Goal: Task Accomplishment & Management: Manage account settings

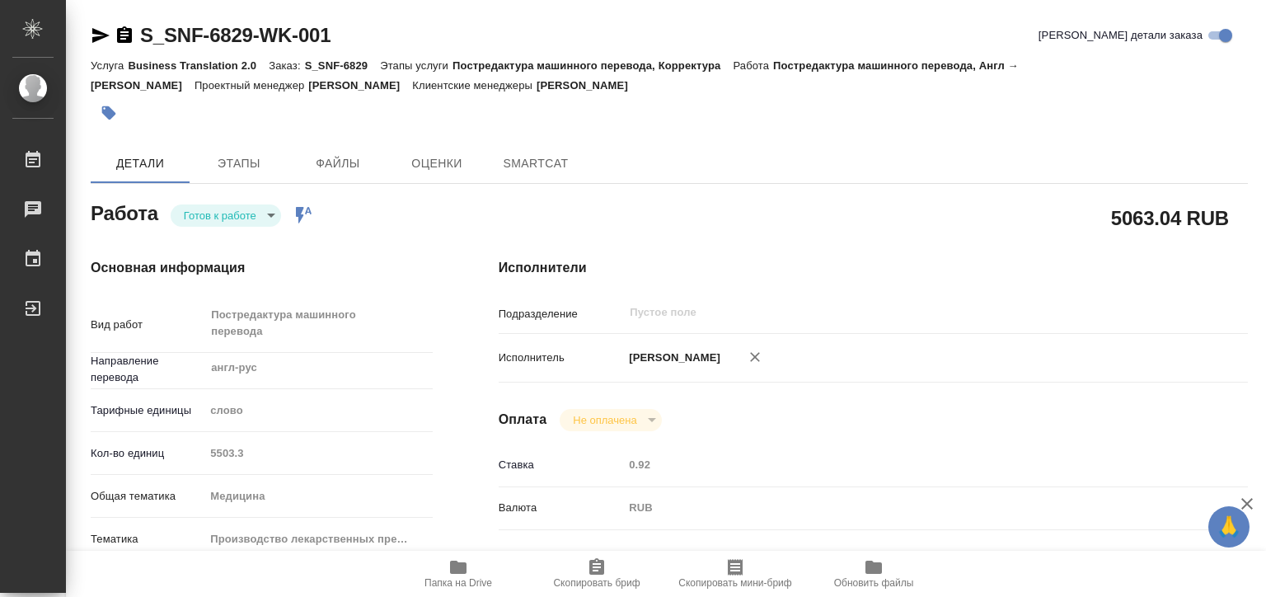
type textarea "x"
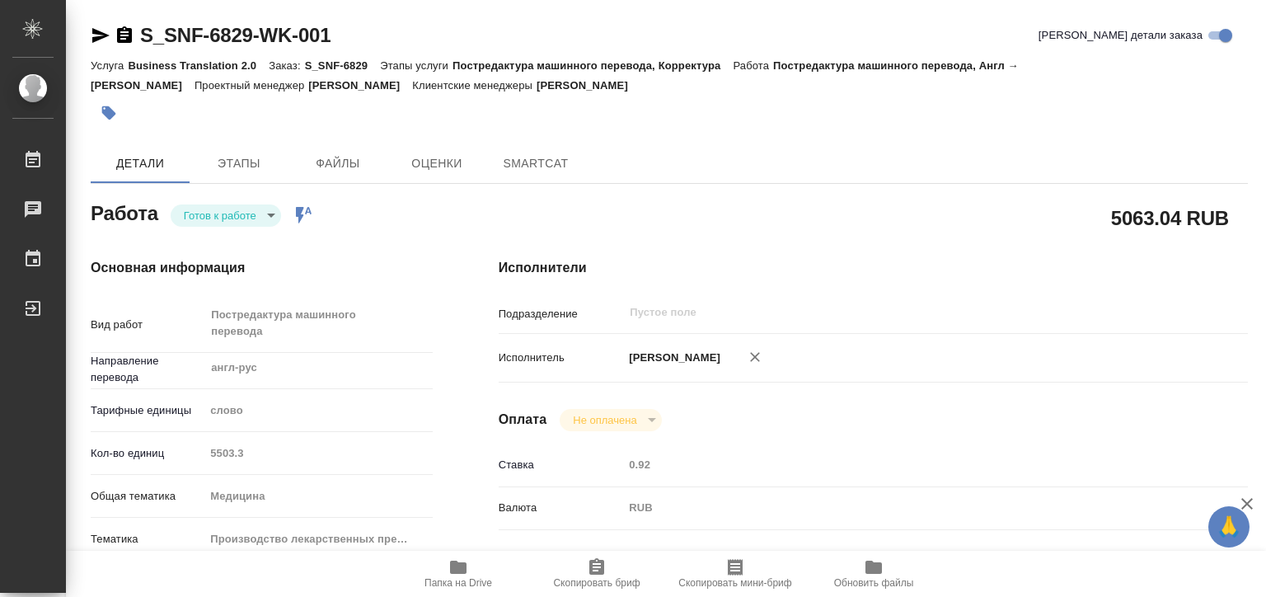
type textarea "x"
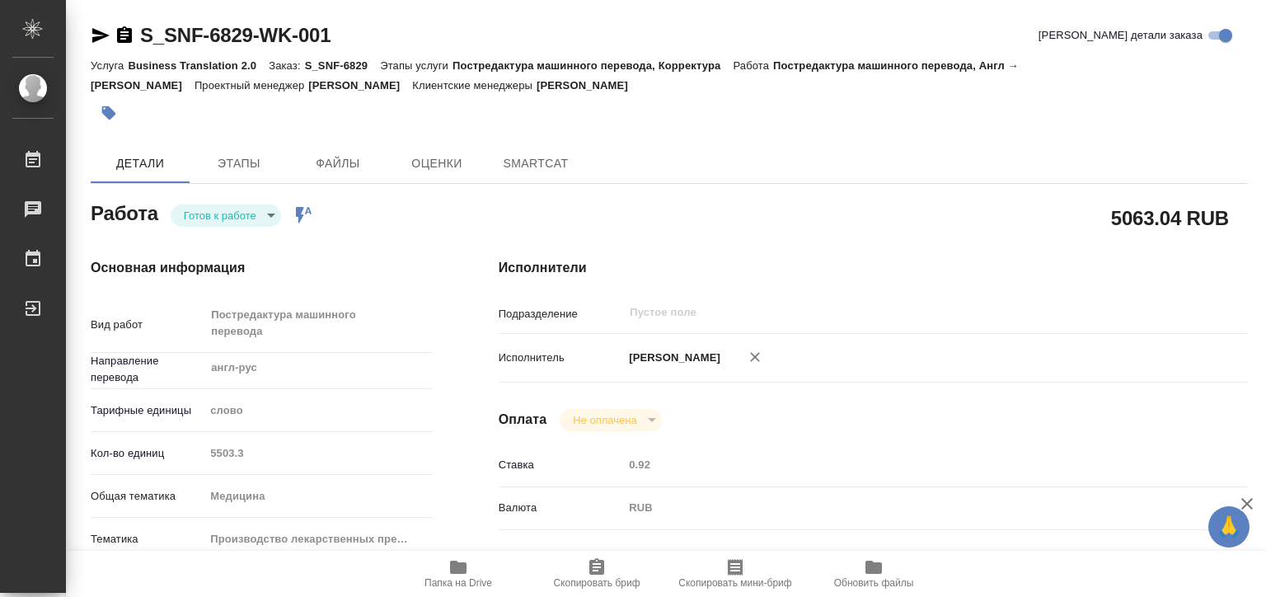
type textarea "x"
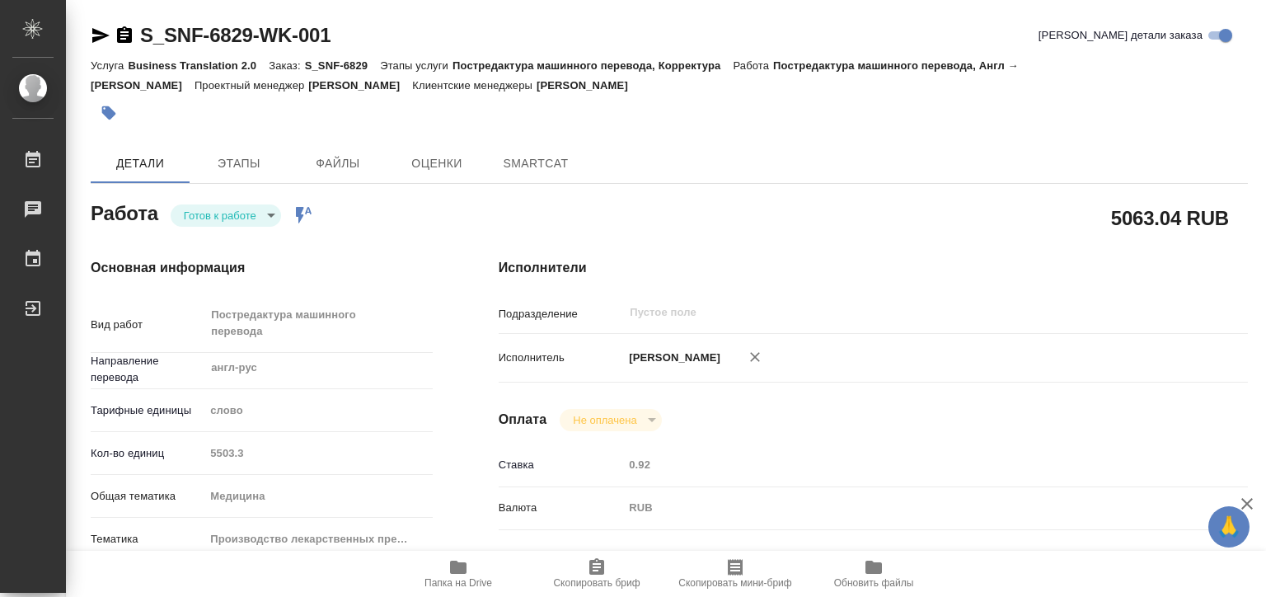
type textarea "x"
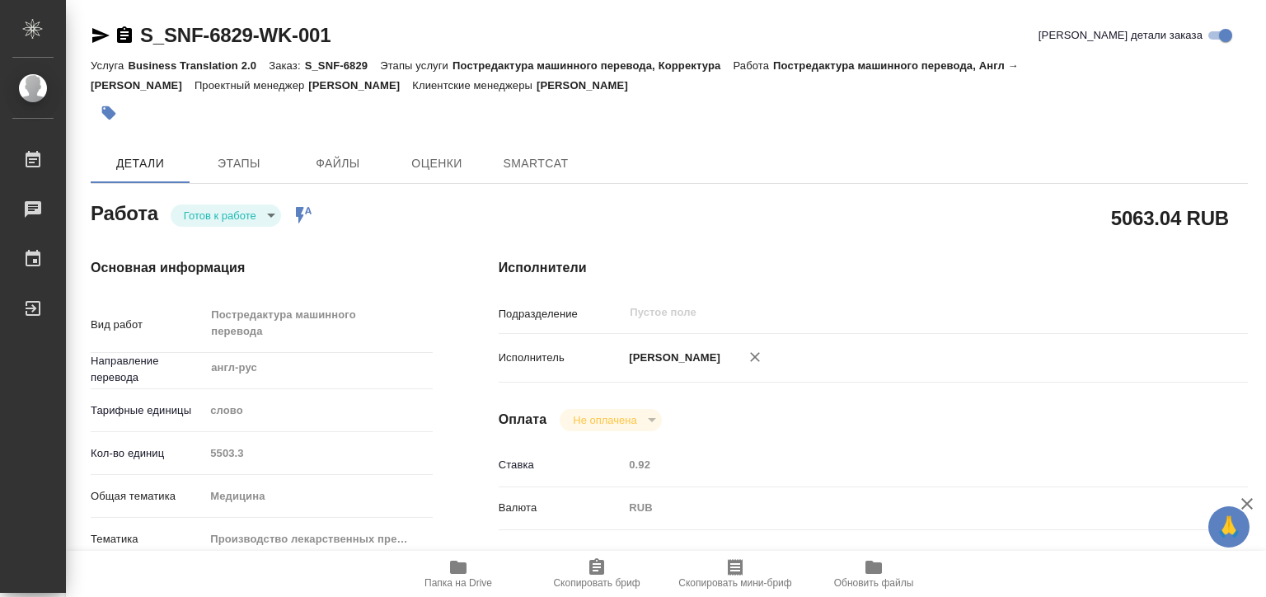
type textarea "x"
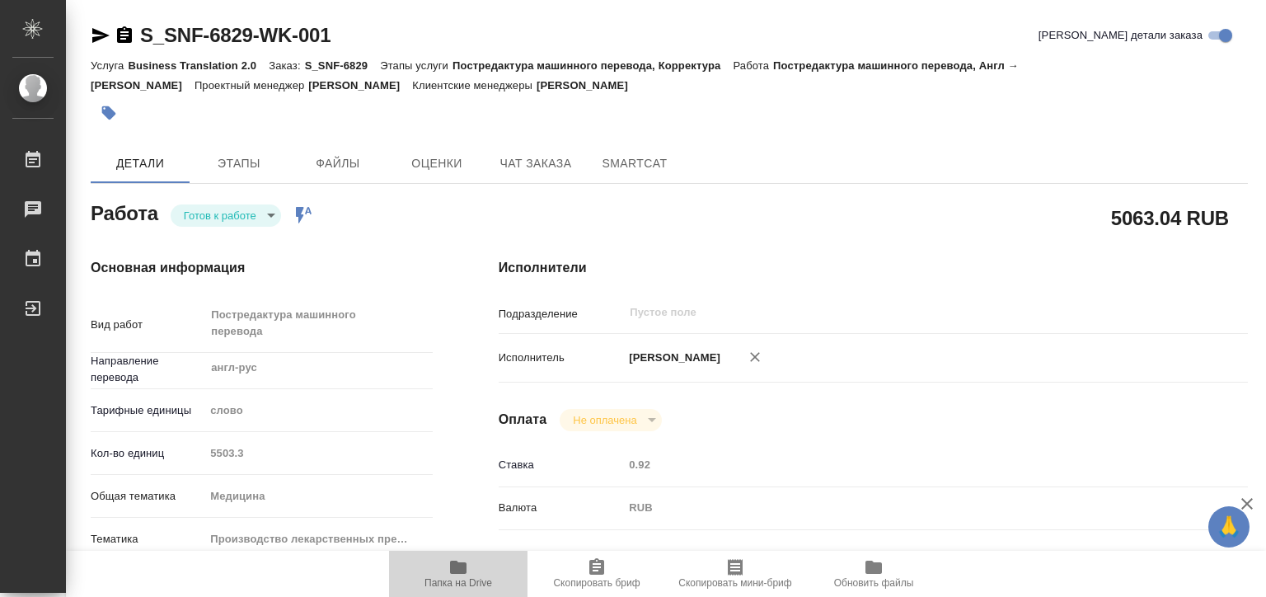
click at [470, 582] on span "Папка на Drive" at bounding box center [459, 583] width 68 height 12
type textarea "x"
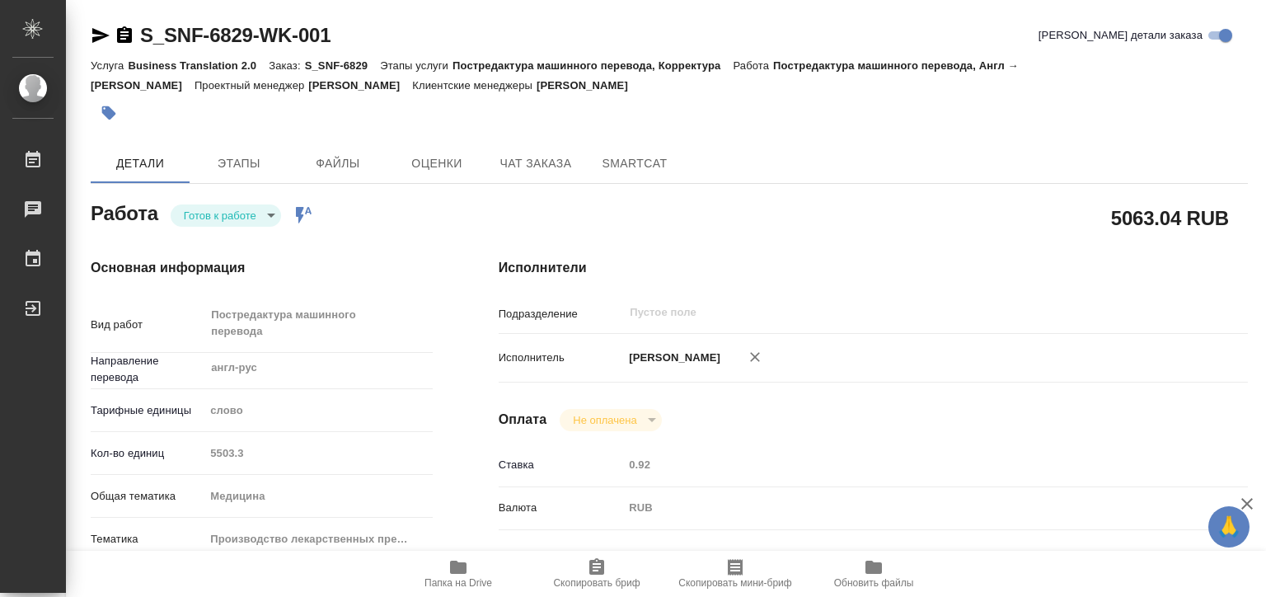
type textarea "x"
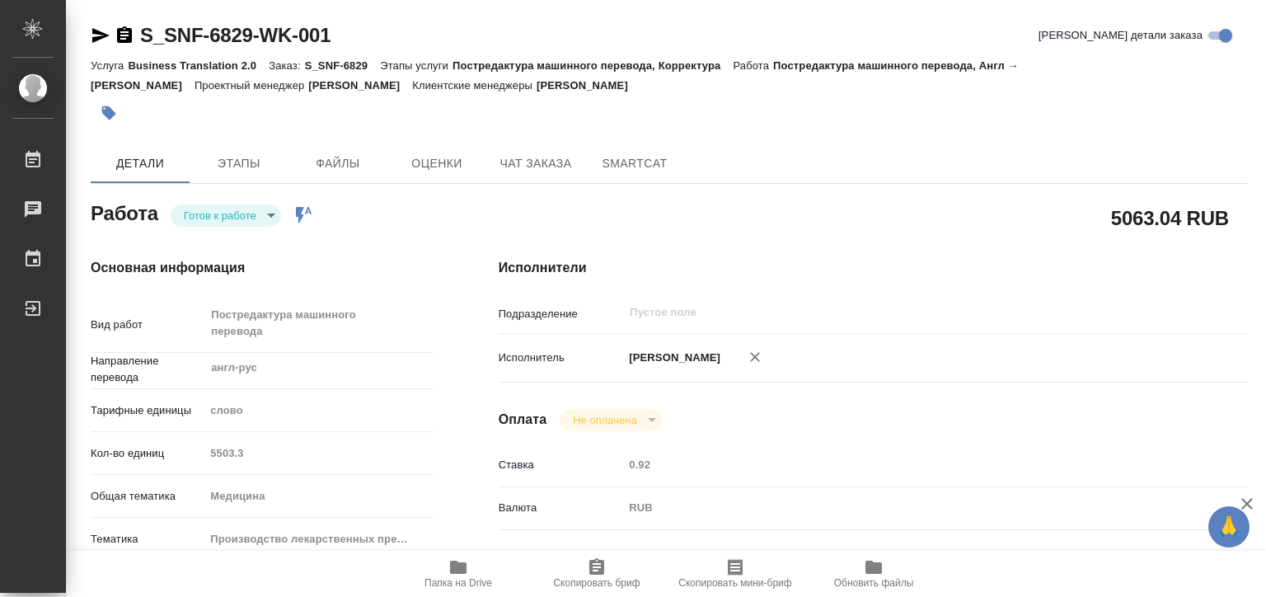
type textarea "x"
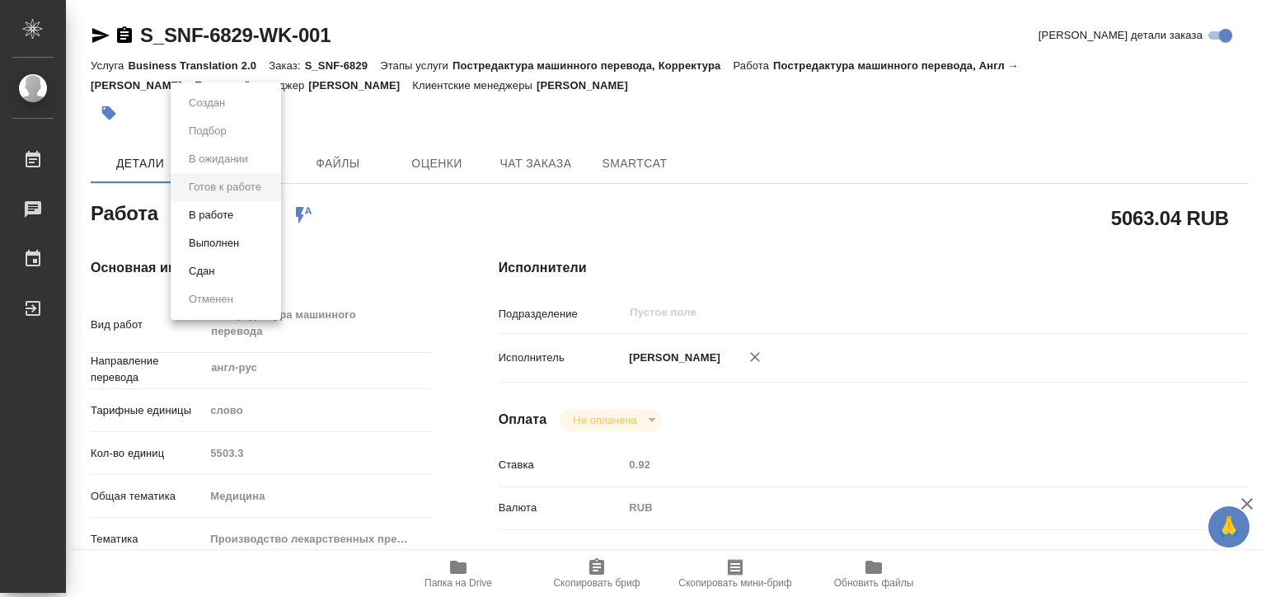
click at [231, 214] on body "🙏 .cls-1 fill:#fff; AWATERA Matveeva Elena Работы 0 Чаты График Выйти S_SNF-682…" at bounding box center [633, 298] width 1266 height 597
click at [244, 247] on li "Выполнен" at bounding box center [226, 243] width 110 height 28
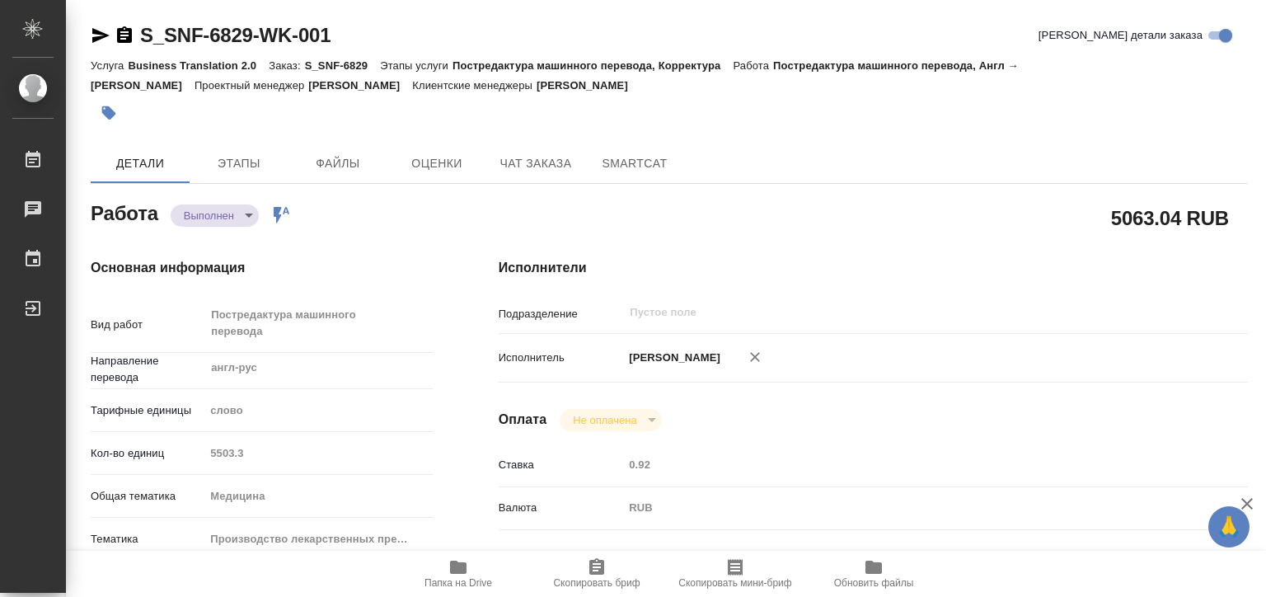
type textarea "x"
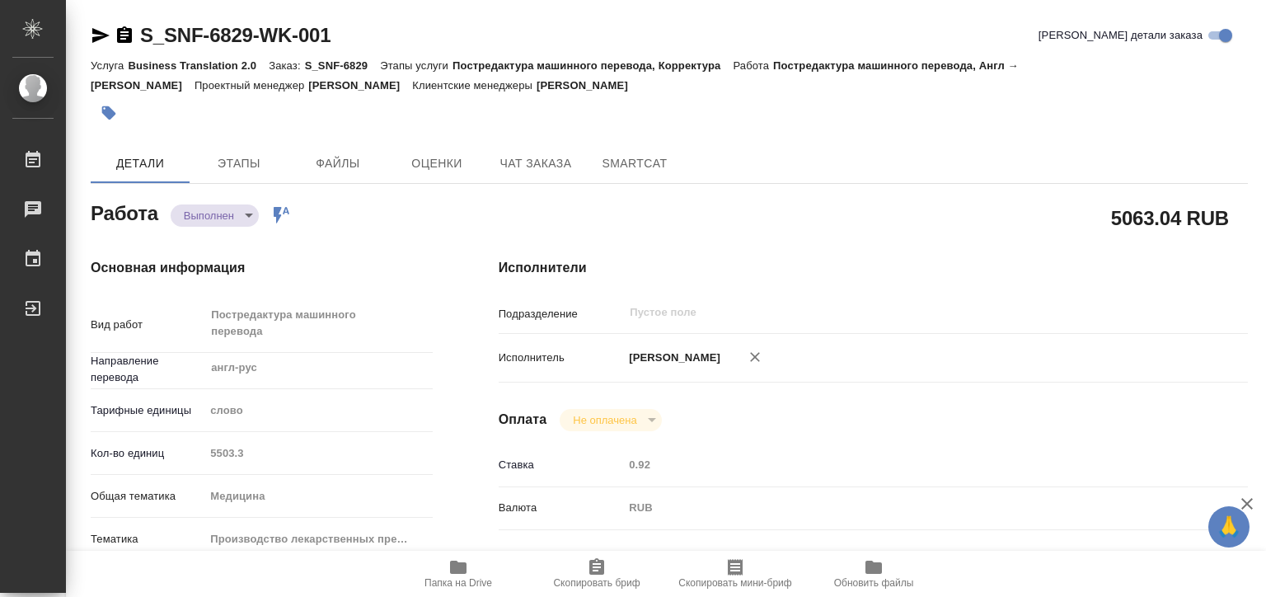
type textarea "x"
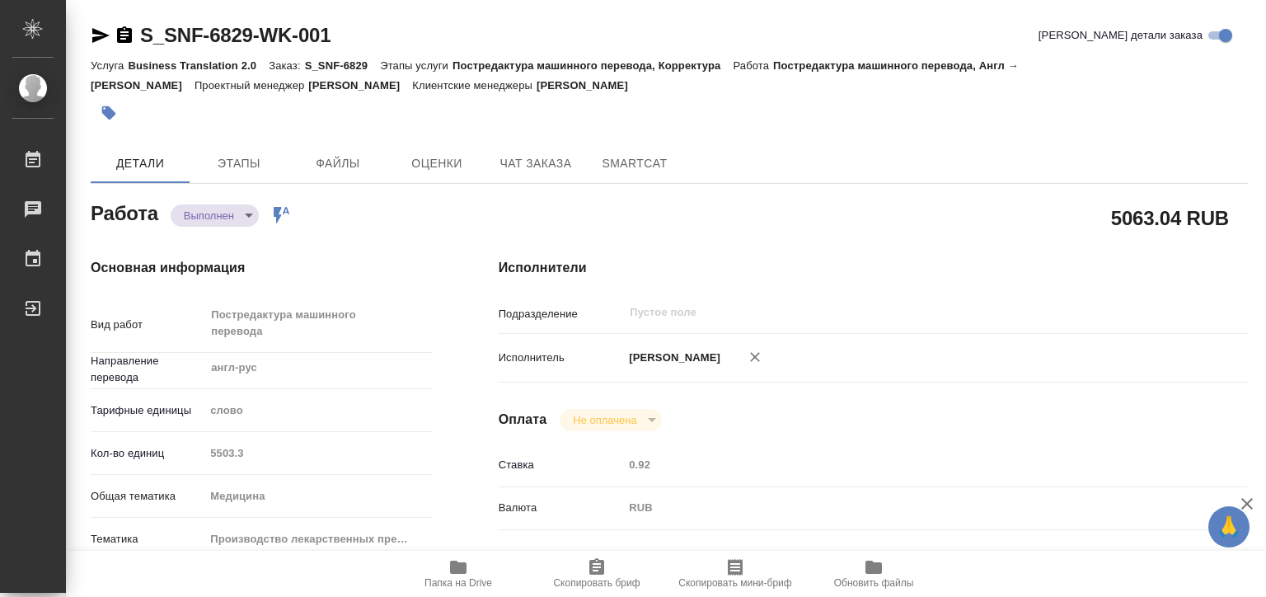
type textarea "x"
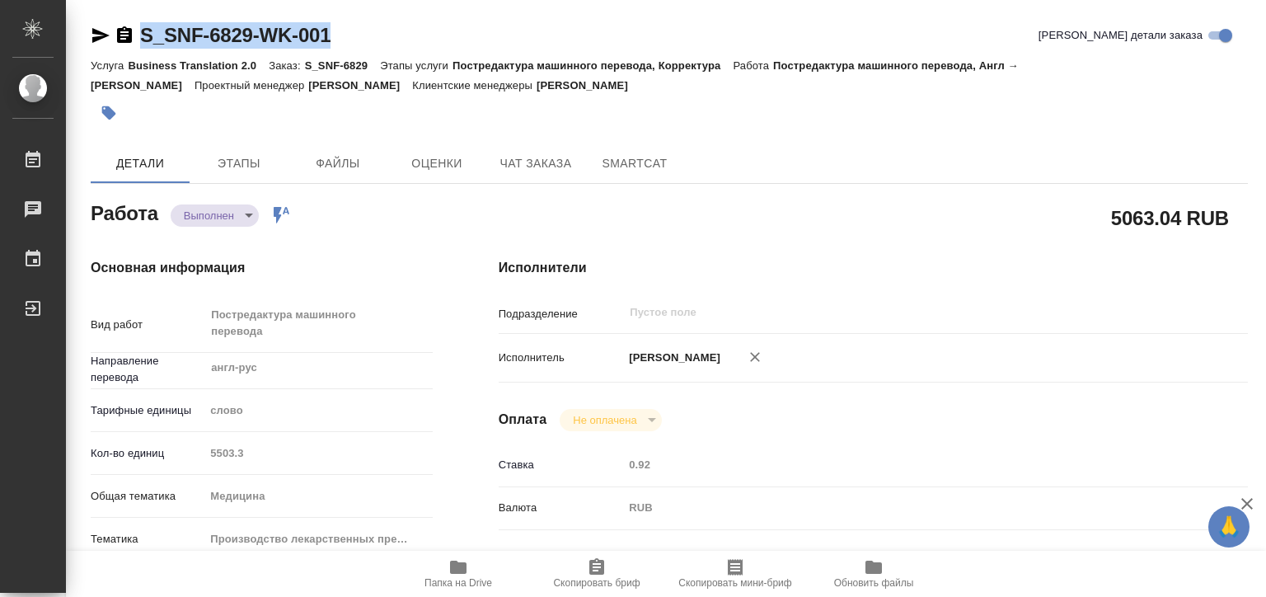
drag, startPoint x: 356, startPoint y: 42, endPoint x: 138, endPoint y: 25, distance: 219.2
click at [138, 25] on div "S_SNF-6829-WK-001 Кратко детали заказа" at bounding box center [669, 35] width 1157 height 26
copy link "S_SNF-6829-WK-001"
